Goal: Information Seeking & Learning: Find specific fact

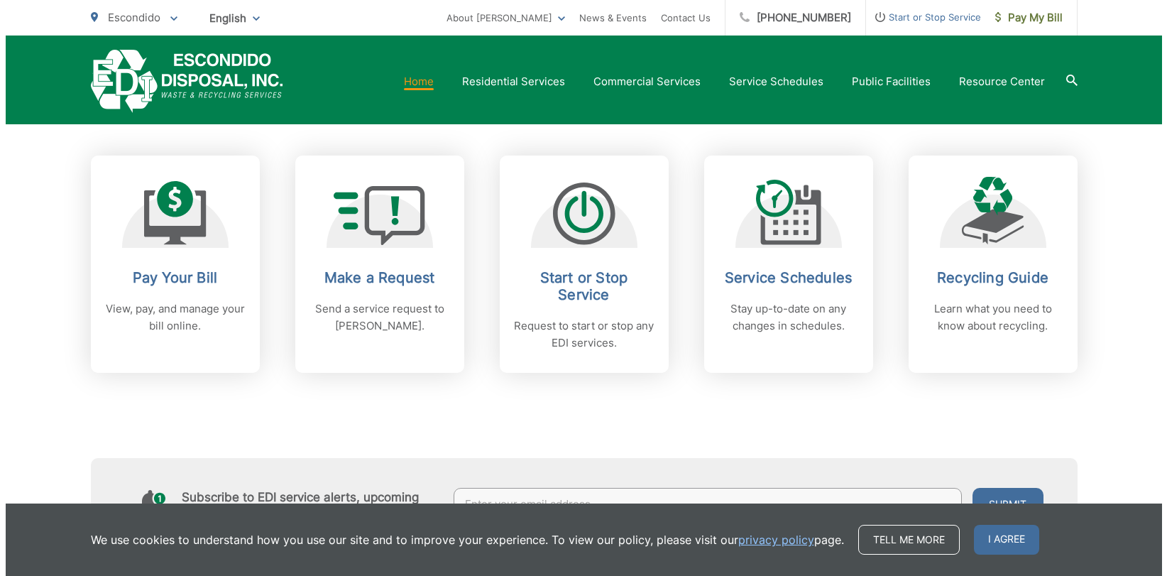
scroll to position [568, 0]
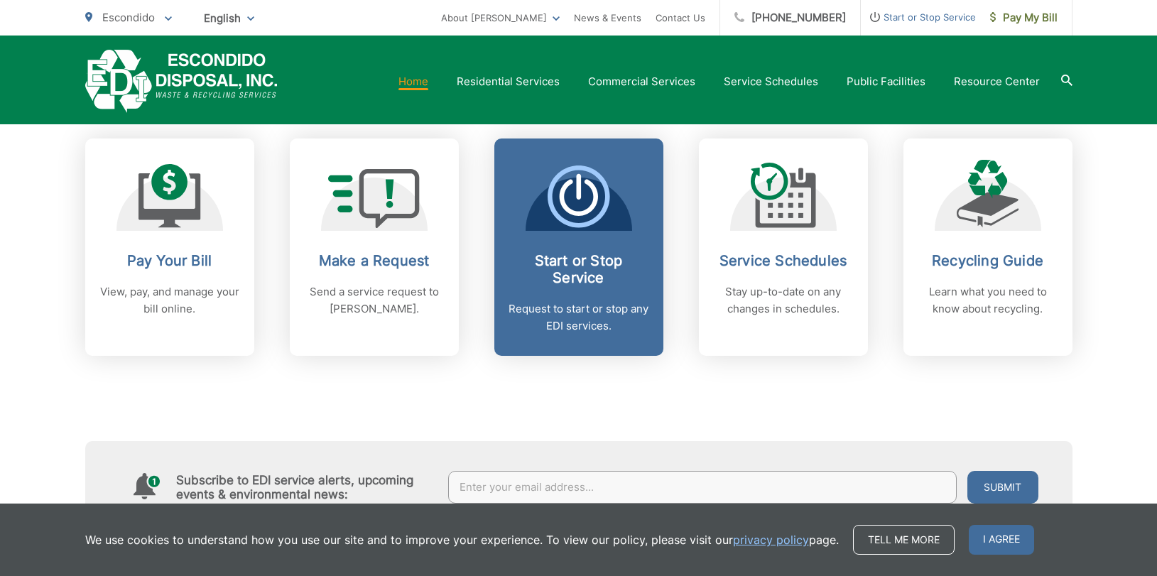
click at [586, 261] on h2 "Start or Stop Service" at bounding box center [578, 269] width 141 height 34
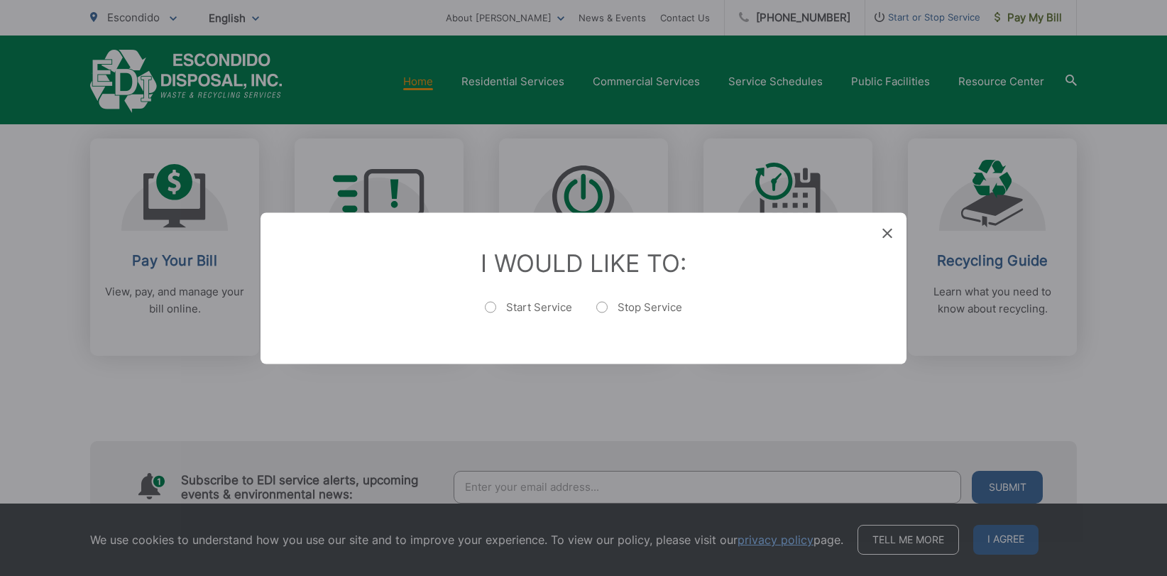
click at [497, 302] on label "Start Service" at bounding box center [528, 314] width 87 height 28
radio input "true"
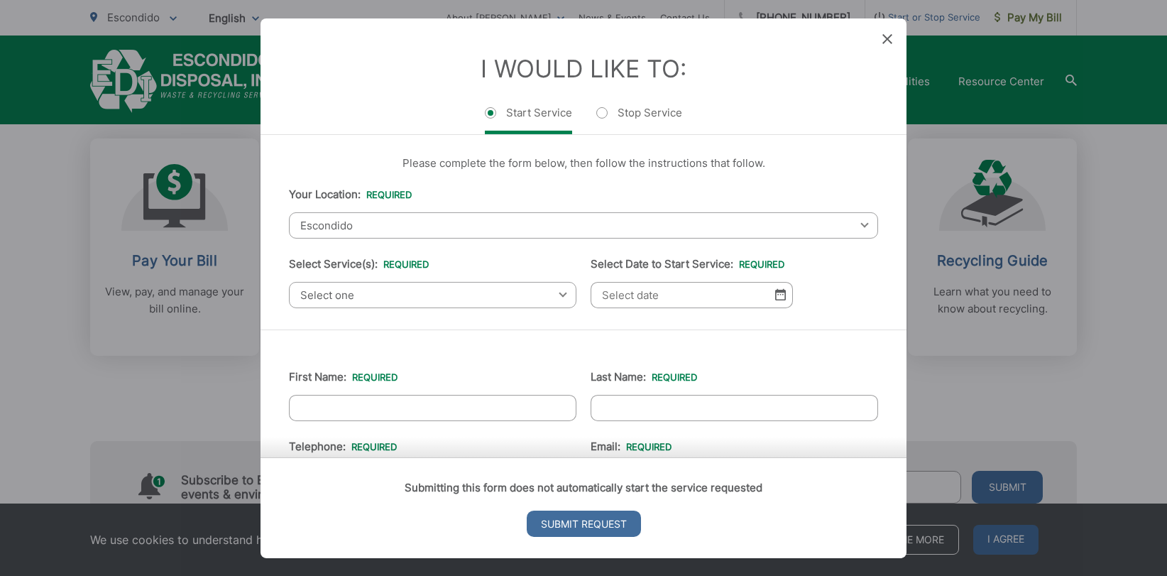
scroll to position [0, 0]
click at [456, 297] on span "Select one" at bounding box center [433, 296] width 288 height 26
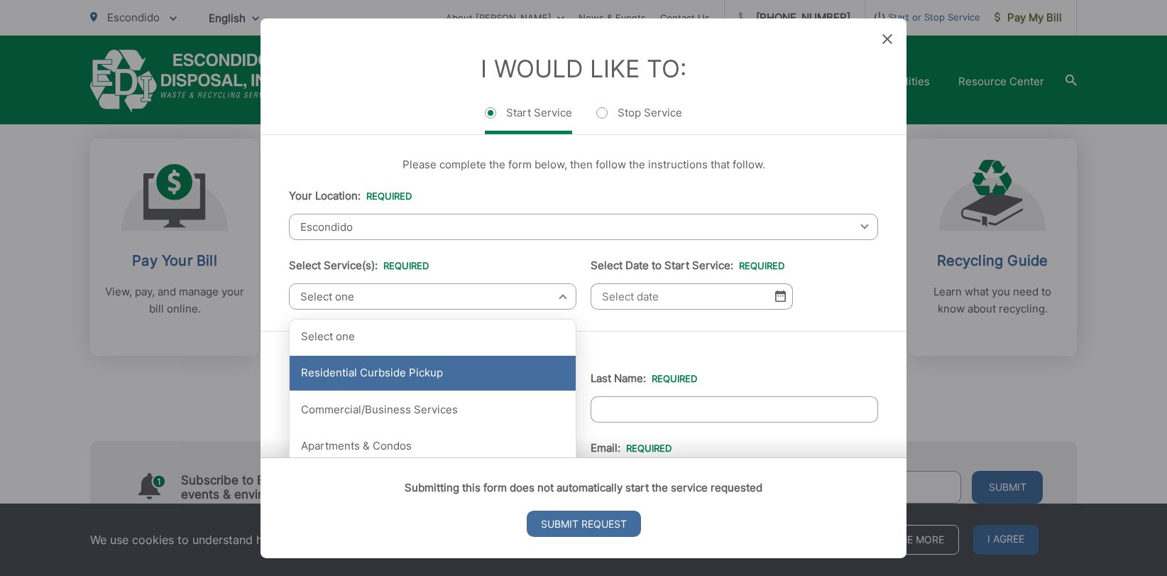
click at [402, 369] on div "Residential Curbside Pickup" at bounding box center [433, 374] width 286 height 36
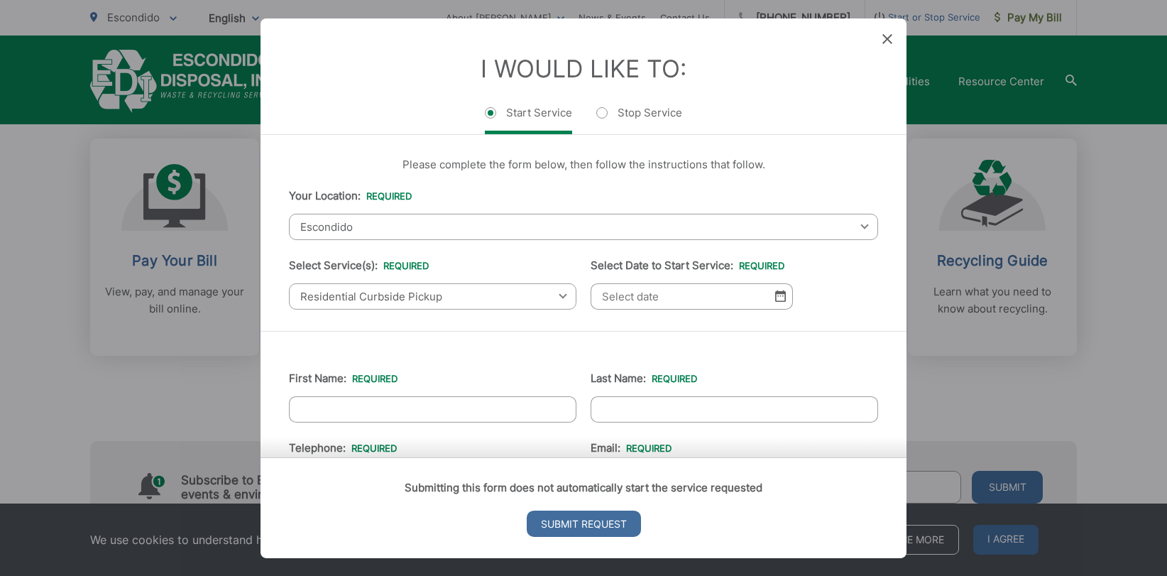
click at [538, 228] on span "Escondido" at bounding box center [583, 226] width 589 height 26
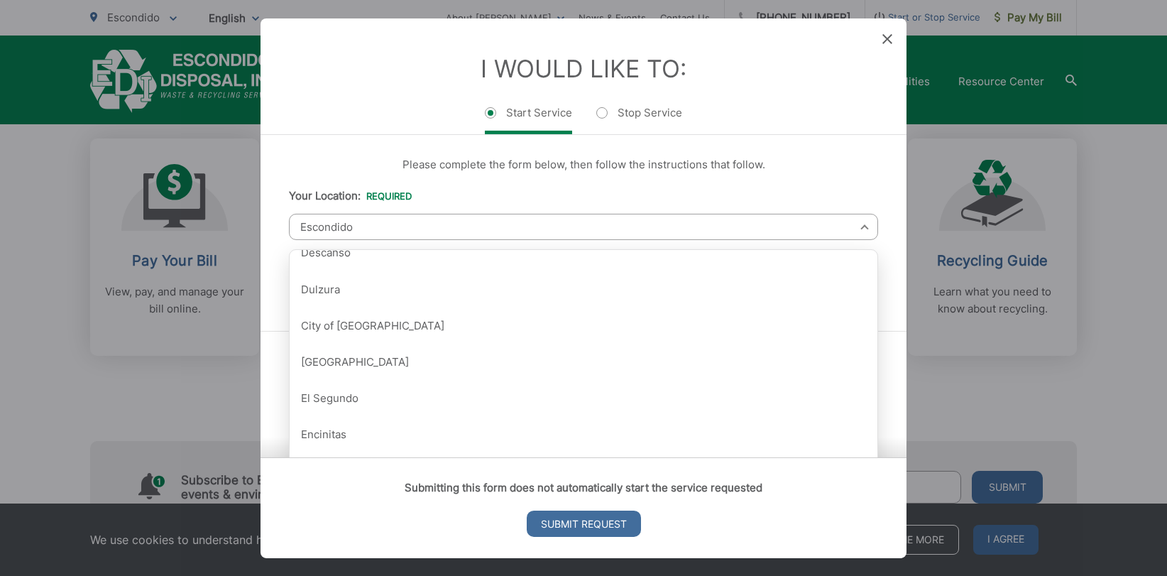
scroll to position [710, 0]
click at [359, 156] on p "Please complete the form below, then follow the instructions that follow." at bounding box center [583, 164] width 589 height 17
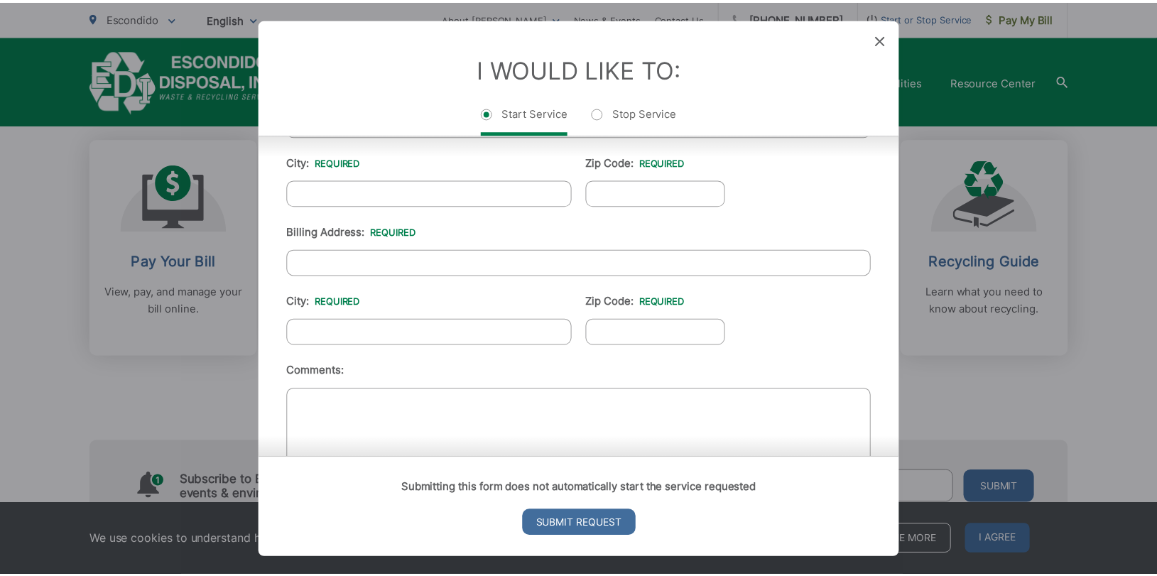
scroll to position [497, 0]
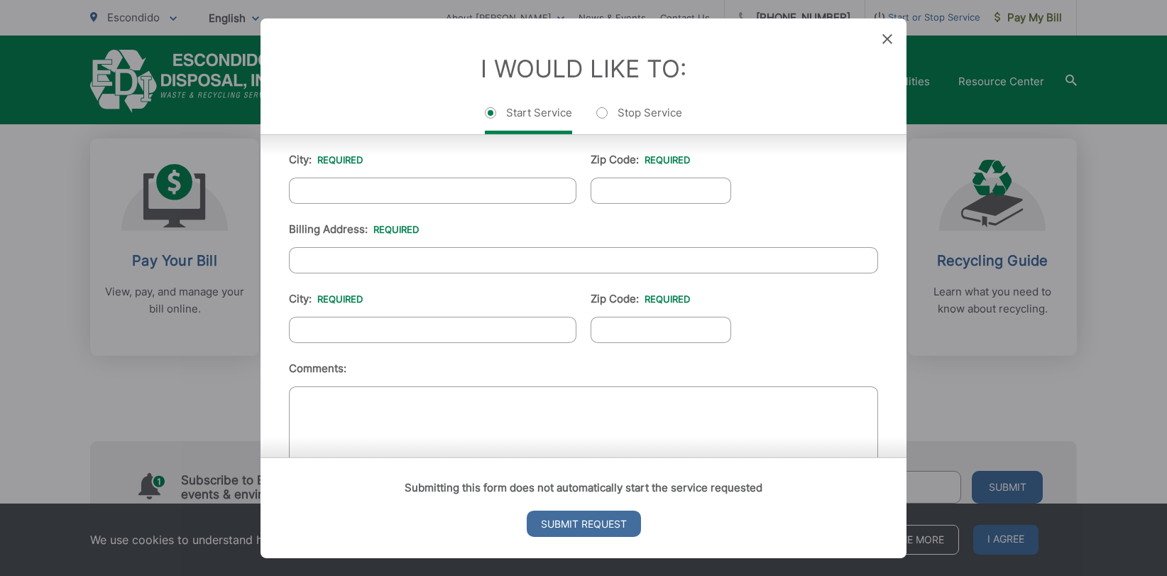
click at [898, 33] on div "I Would Like To: Start Service Stop Service" at bounding box center [584, 76] width 646 height 116
drag, startPoint x: 890, startPoint y: 38, endPoint x: 852, endPoint y: 83, distance: 58.5
click at [890, 39] on icon at bounding box center [888, 38] width 10 height 10
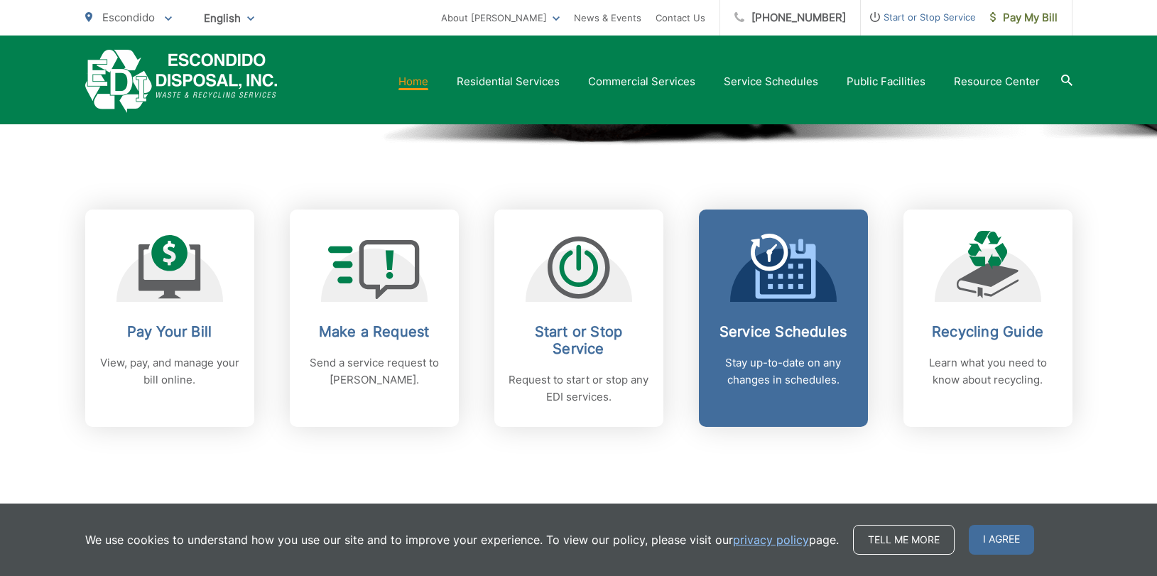
click at [752, 290] on icon at bounding box center [783, 266] width 65 height 65
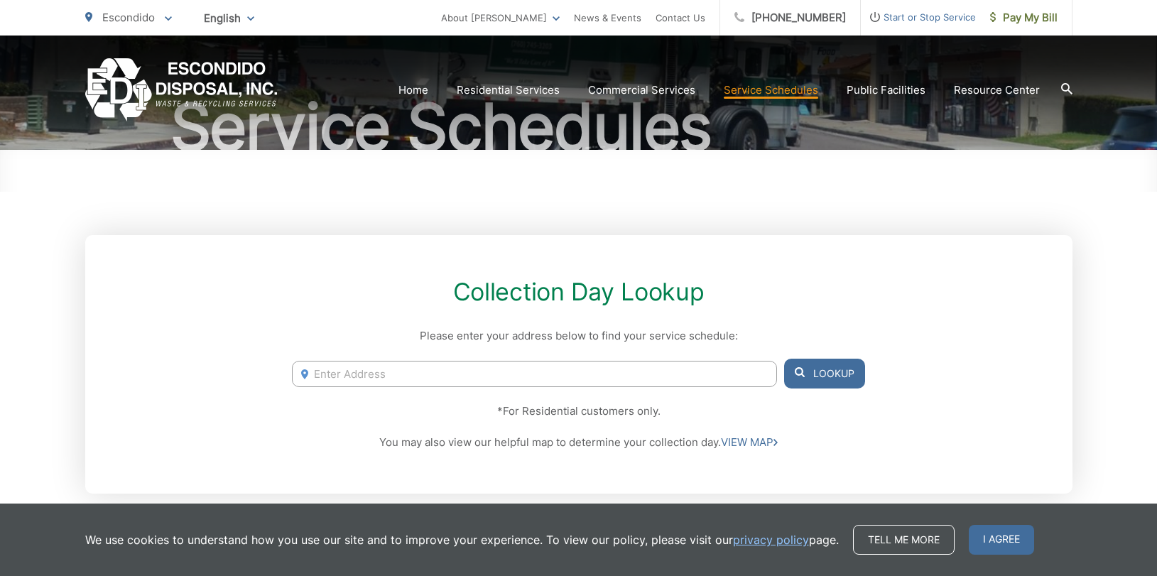
scroll to position [142, 0]
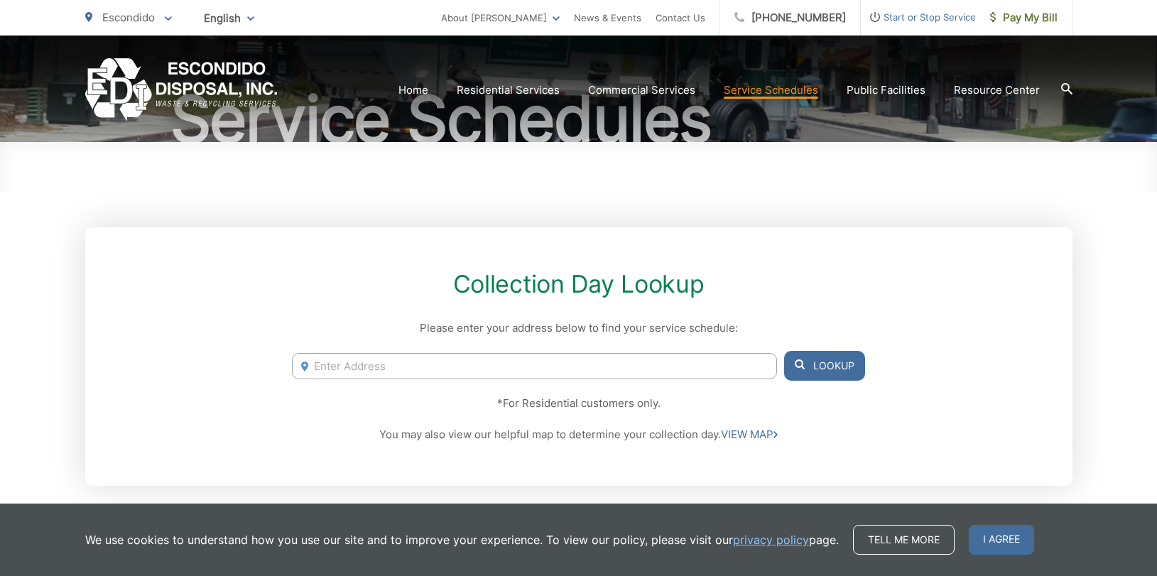
click at [442, 359] on input "Enter Address" at bounding box center [534, 366] width 484 height 26
paste input "1622 CHERRY PL, ESCONDIDO, California 92027"
click at [335, 366] on input "1622 CHERRY PL, ESCONDIDO, California 92027" at bounding box center [534, 366] width 484 height 26
drag, startPoint x: 566, startPoint y: 361, endPoint x: 405, endPoint y: 374, distance: 161.7
click at [405, 374] on input "1622 CHERRY PL, ESCONDIDO, California 92027" at bounding box center [534, 366] width 484 height 26
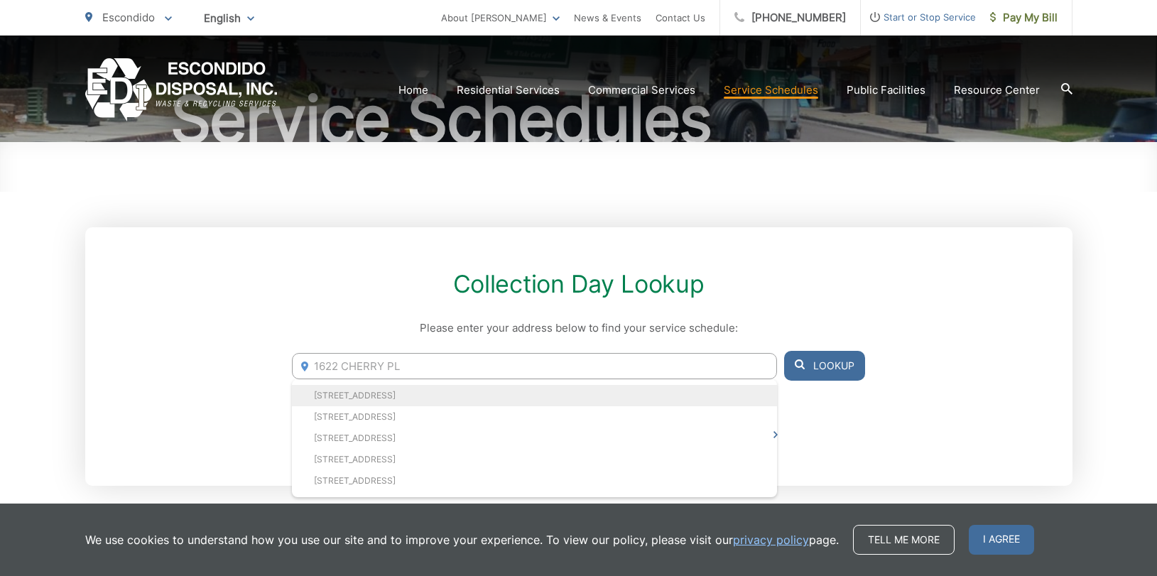
click at [391, 393] on li "1622 Cherry Pl, Escondido, CA, 92027" at bounding box center [534, 395] width 484 height 21
type input "1622 Cherry Pl, Escondido, CA, 92027"
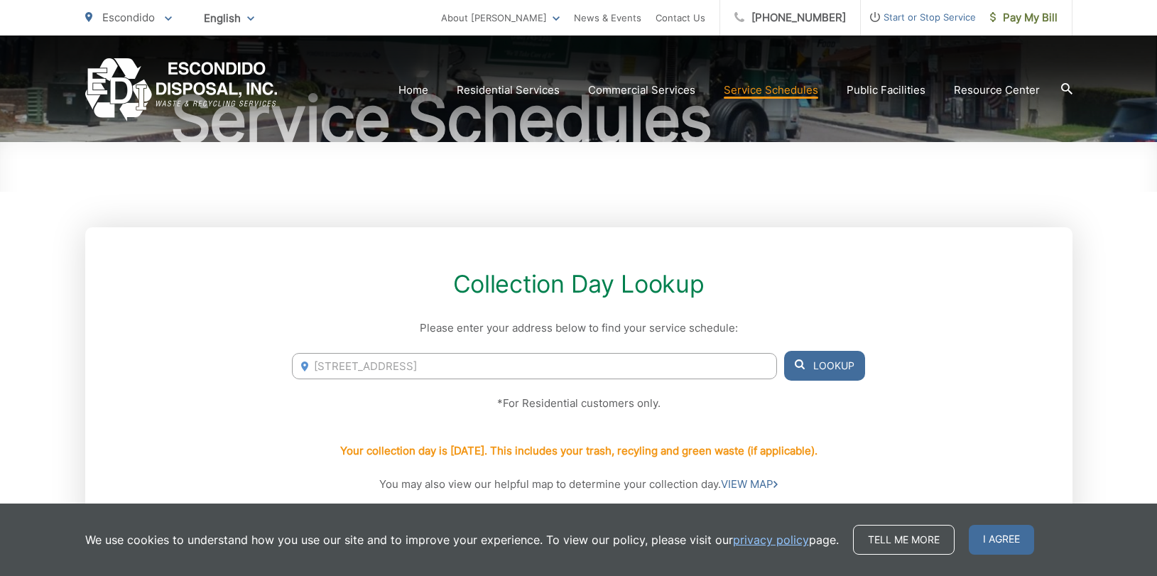
click at [295, 402] on p "*For Residential customers only." at bounding box center [578, 403] width 572 height 17
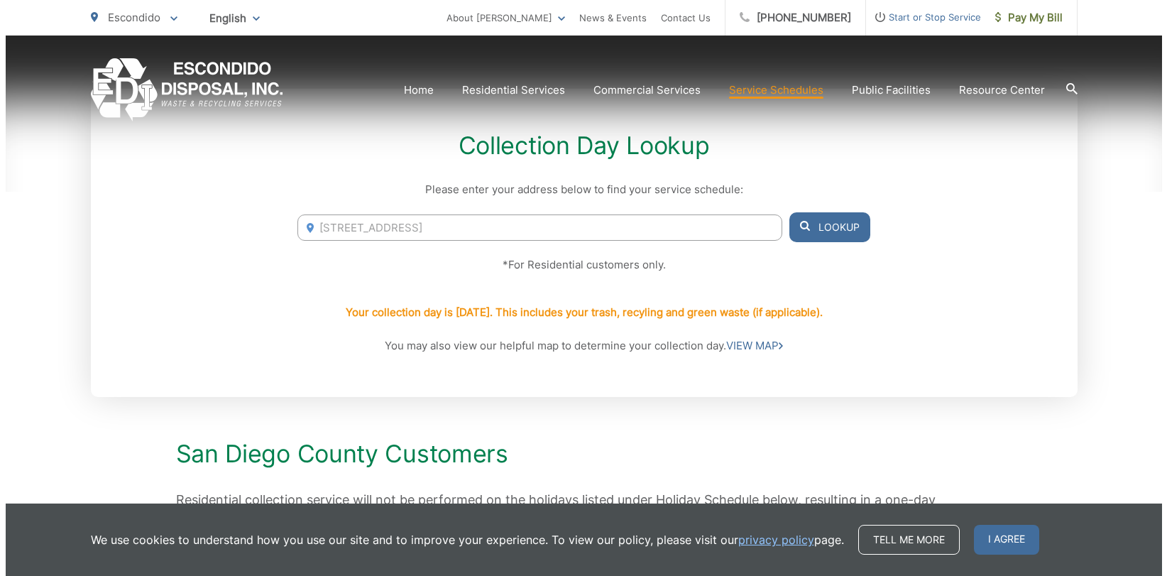
scroll to position [284, 0]
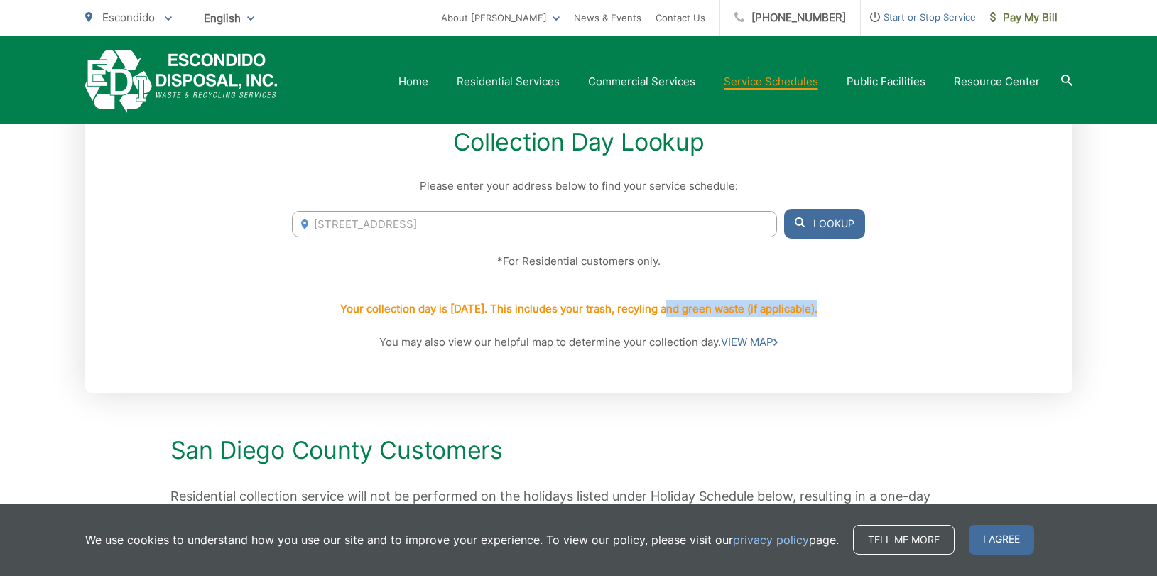
drag, startPoint x: 738, startPoint y: 312, endPoint x: 770, endPoint y: 369, distance: 66.1
click at [819, 315] on div "Your collection day is Friday. This includes your trash, recyling and green was…" at bounding box center [578, 309] width 572 height 50
click at [760, 378] on div "Collection Day Lookup Please enter your address below to find your service sche…" at bounding box center [578, 239] width 987 height 308
click at [748, 337] on link "VIEW MAP" at bounding box center [749, 342] width 57 height 17
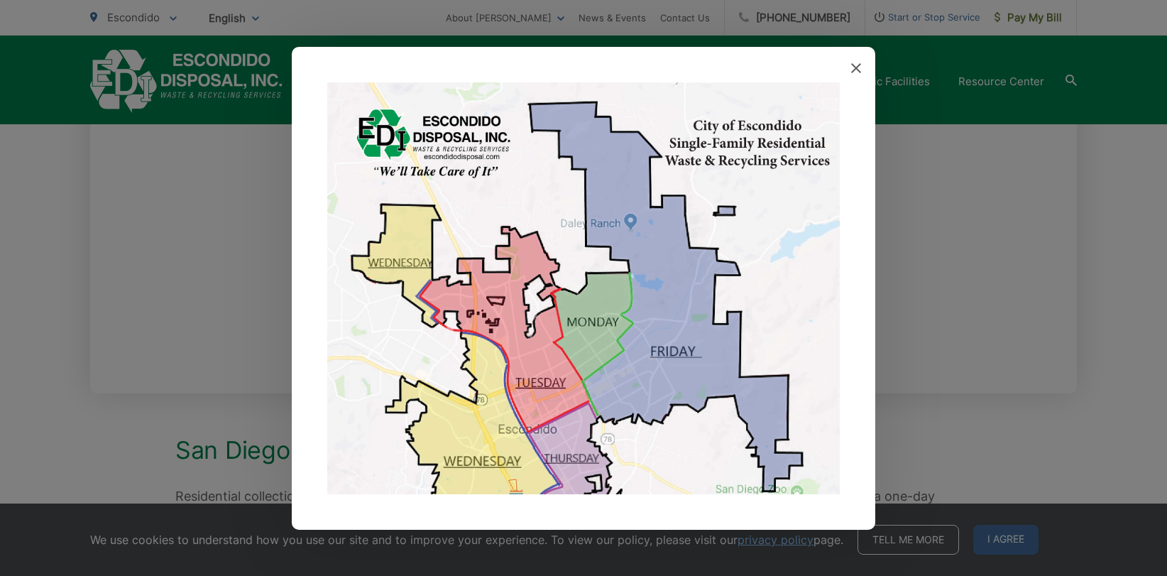
scroll to position [71, 0]
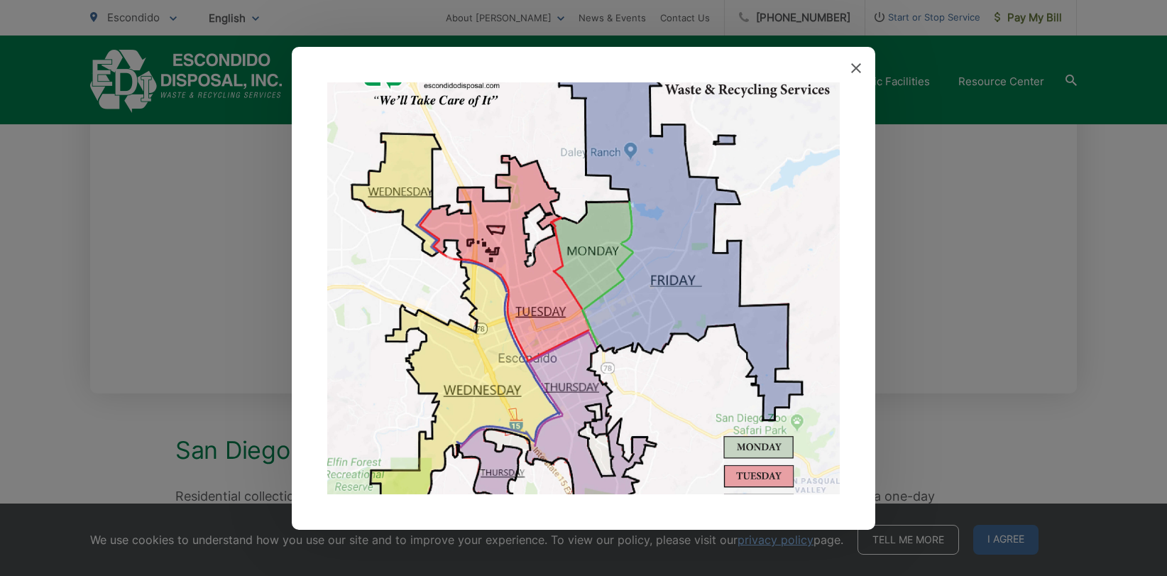
click at [596, 273] on img at bounding box center [583, 297] width 513 height 572
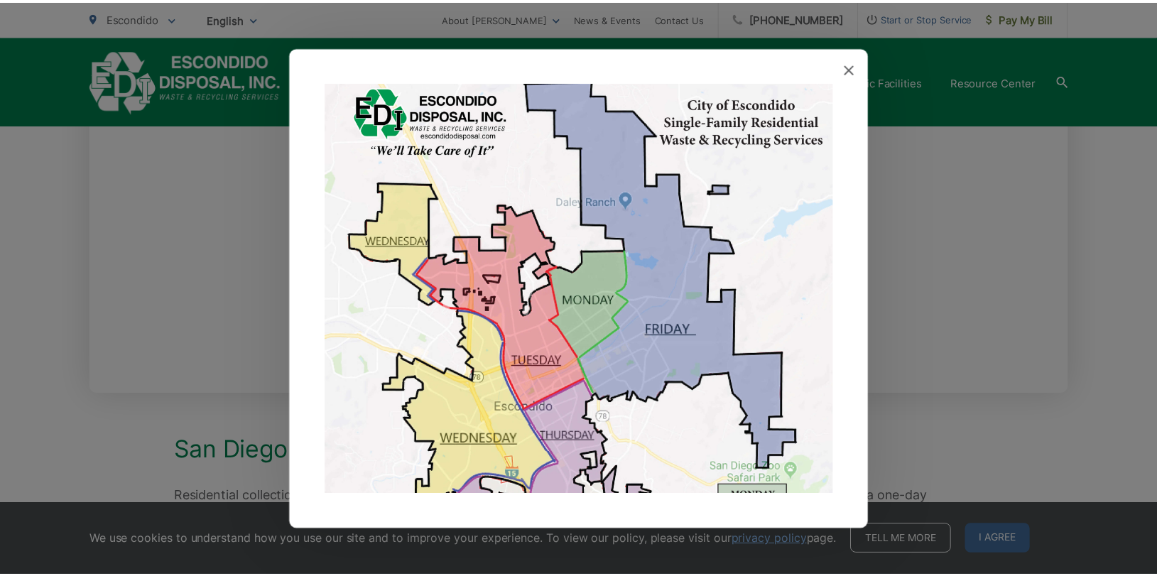
scroll to position [0, 0]
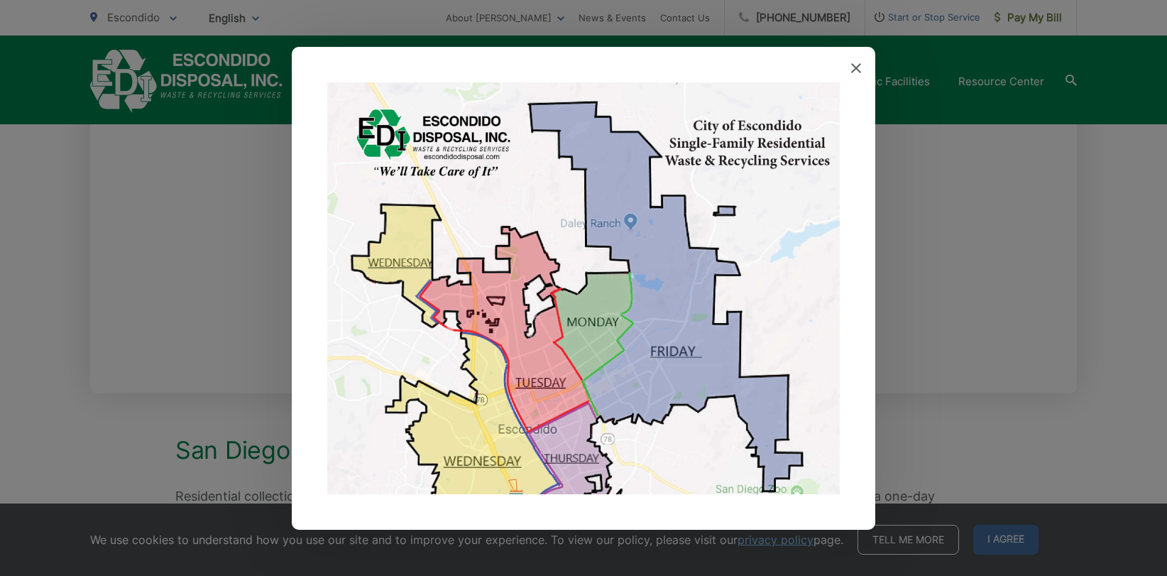
click at [863, 69] on div at bounding box center [584, 288] width 584 height 483
click at [856, 70] on icon at bounding box center [856, 68] width 10 height 10
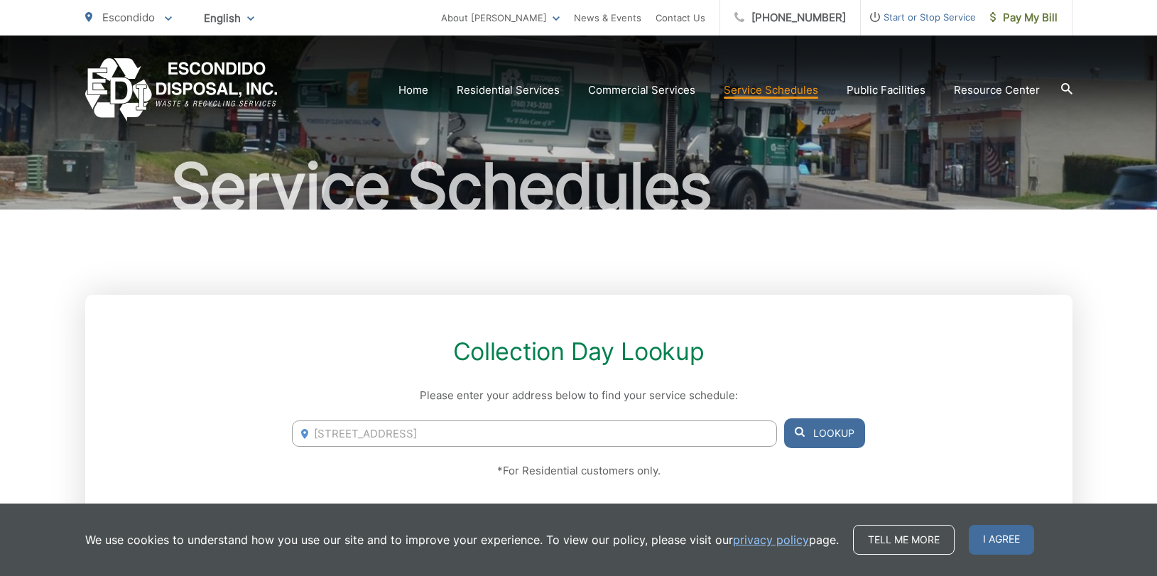
scroll to position [213, 0]
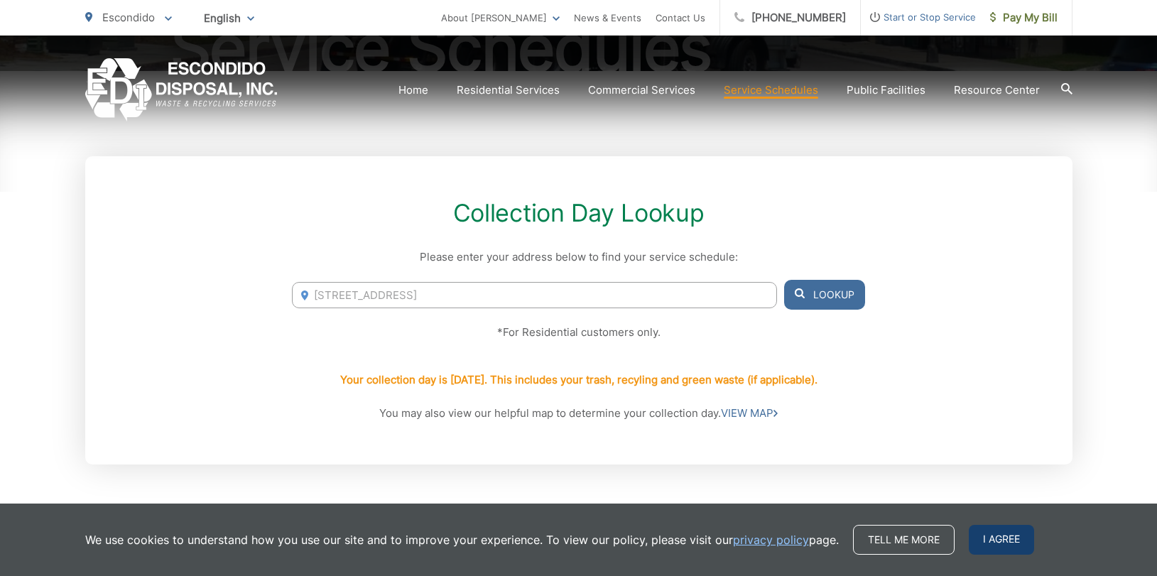
click at [1005, 538] on span "I agree" at bounding box center [1001, 540] width 65 height 30
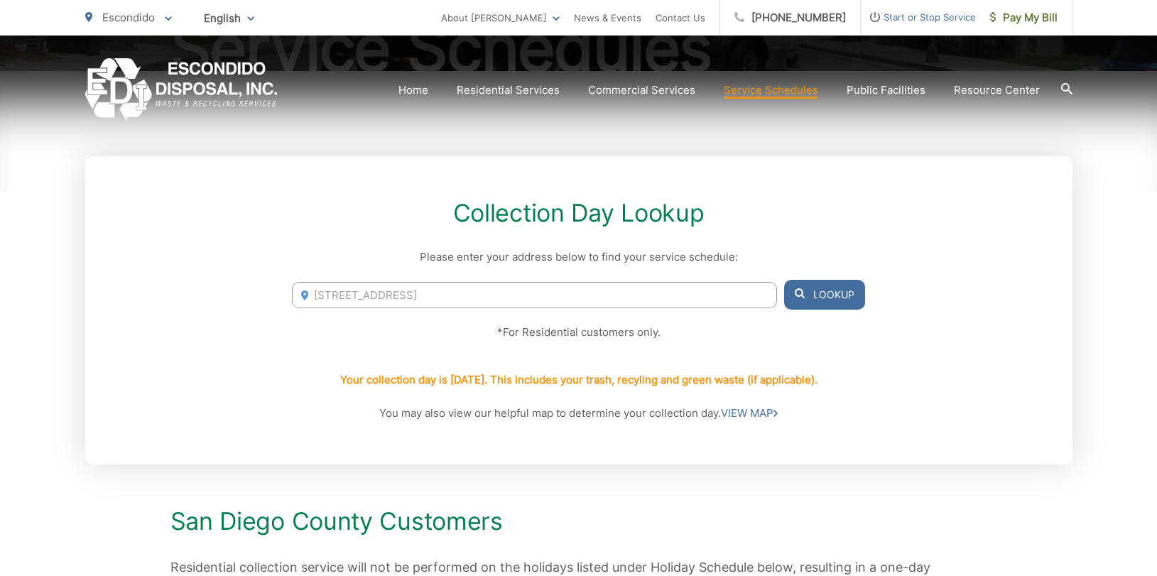
drag, startPoint x: 162, startPoint y: 442, endPoint x: 23, endPoint y: 461, distance: 140.4
click at [162, 443] on div "Collection Day Lookup Please enter your address below to find your service sche…" at bounding box center [578, 310] width 987 height 308
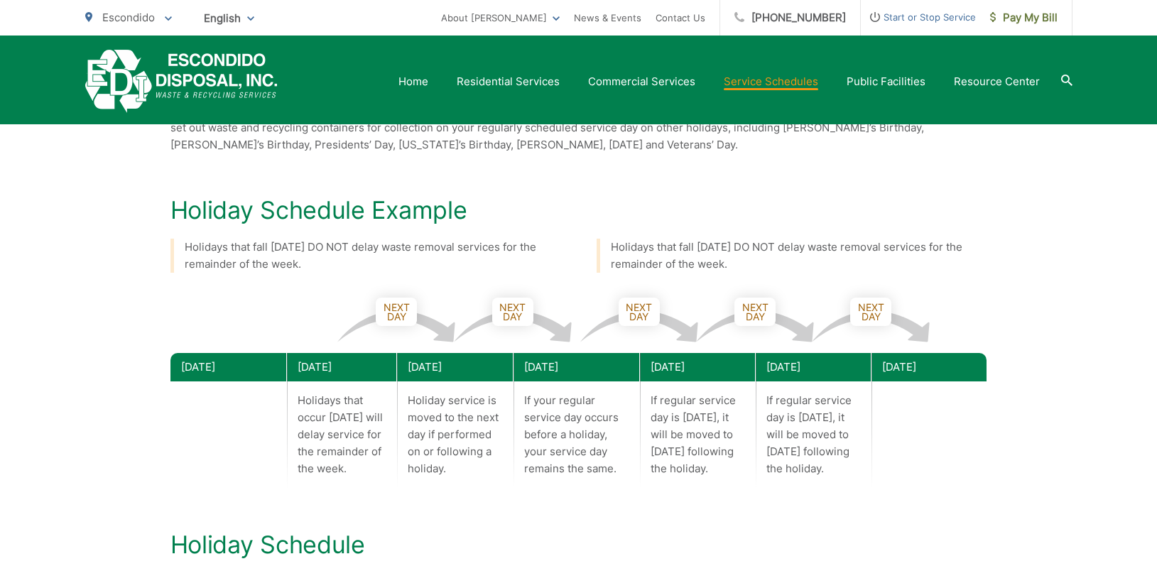
scroll to position [1065, 0]
